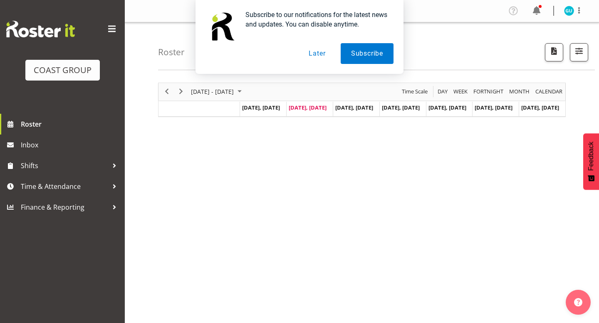
click at [318, 55] on button "Later" at bounding box center [316, 53] width 37 height 21
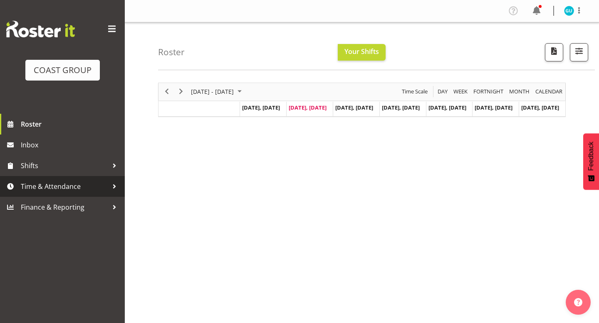
click at [69, 191] on span "Time & Attendance" at bounding box center [64, 186] width 87 height 12
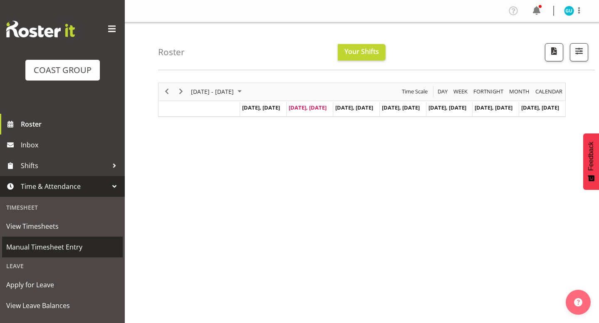
click at [55, 243] on span "Manual Timesheet Entry" at bounding box center [62, 247] width 112 height 12
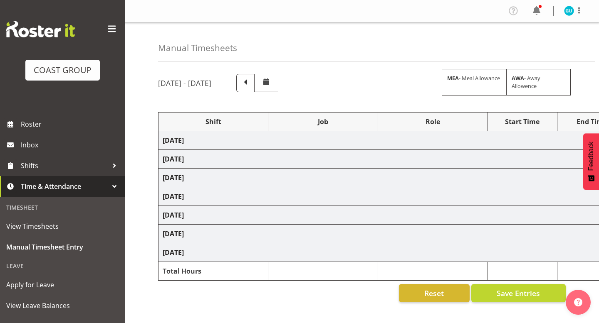
select select "80025"
select select "9195"
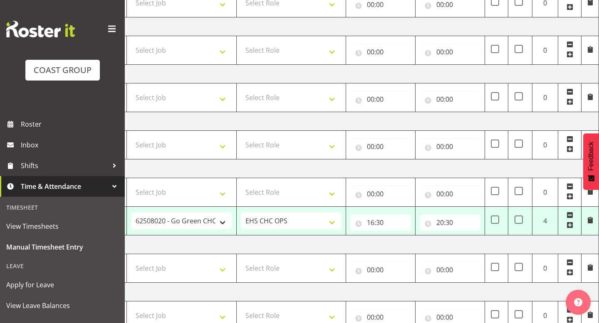
scroll to position [215, 0]
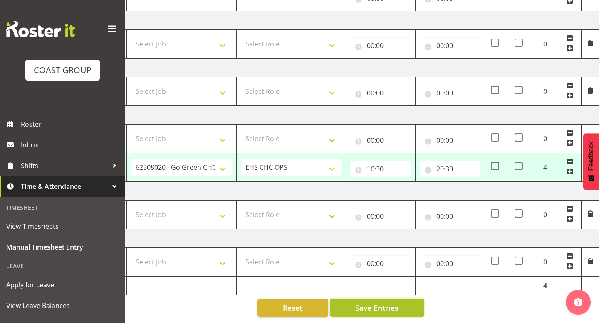
click at [361, 304] on span "Save Entries" at bounding box center [376, 308] width 43 height 11
select select "80025"
select select "9195"
type input "16:30"
type input "20:30"
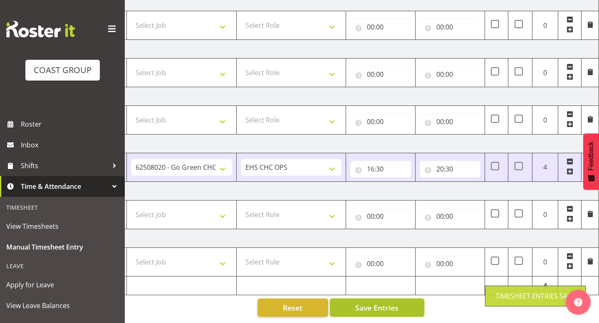
scroll to position [186, 0]
